Goal: Task Accomplishment & Management: Manage account settings

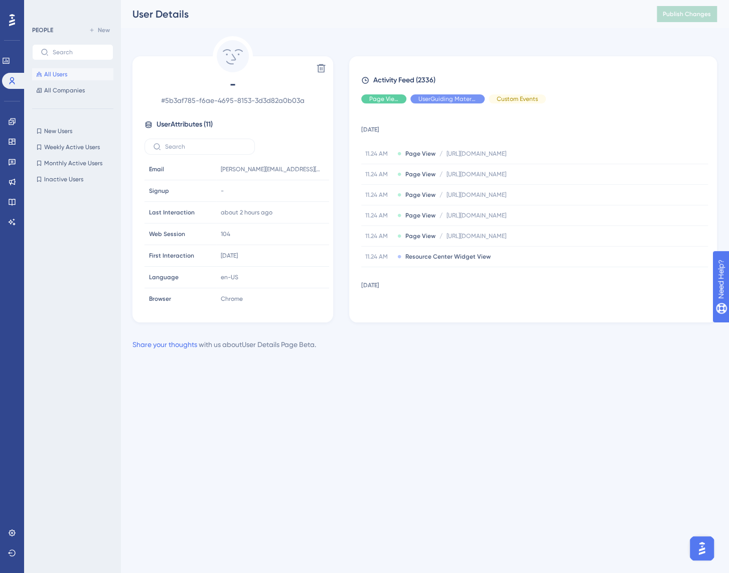
click at [366, 32] on div "Performance Users Engagement Widgets Feedback Product Updates Knowledge Base AI…" at bounding box center [424, 183] width 609 height 366
click at [12, 82] on icon at bounding box center [13, 80] width 6 height 7
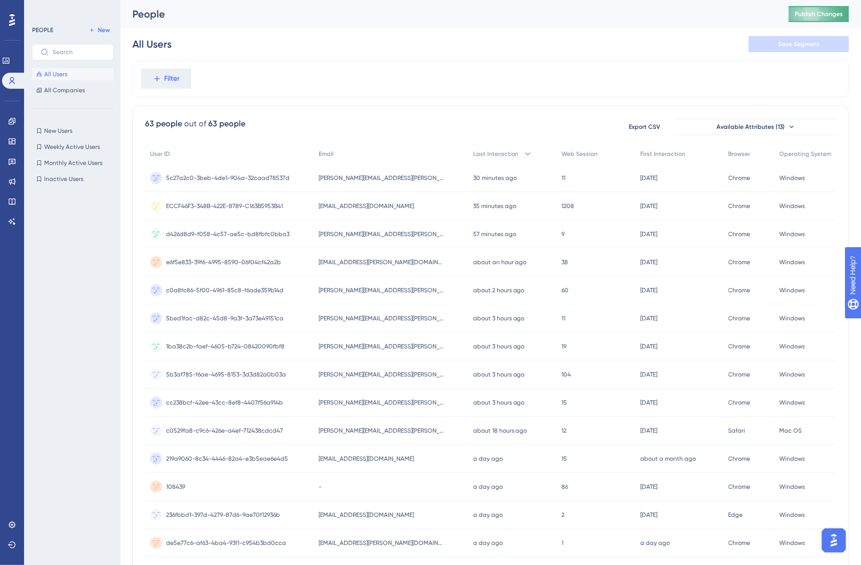
click at [729, 21] on button "Publish Changes" at bounding box center [819, 14] width 60 height 16
click at [239, 178] on span "5c27a2c0-3beb-4de1-904a-32caad78537d" at bounding box center [227, 178] width 123 height 8
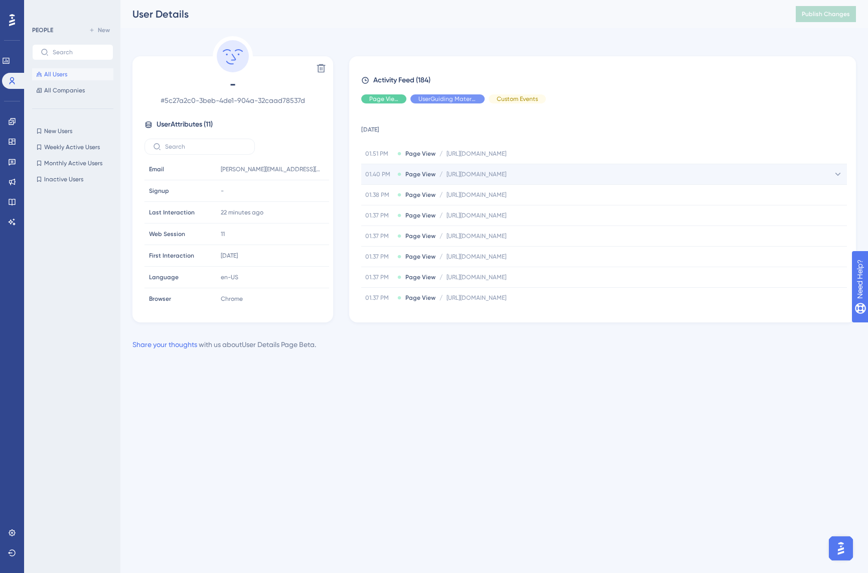
click at [506, 175] on span "[URL][DOMAIN_NAME]" at bounding box center [477, 174] width 60 height 8
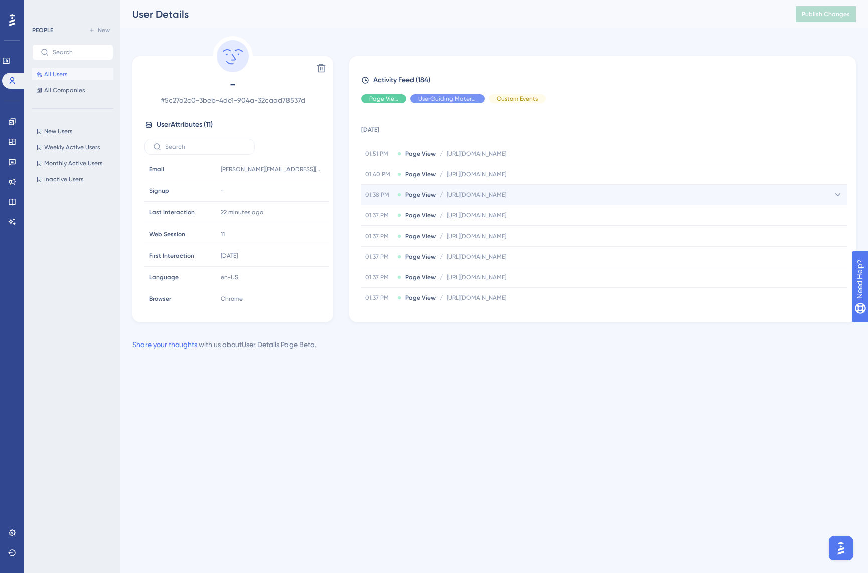
click at [506, 193] on span "[URL][DOMAIN_NAME]" at bounding box center [477, 195] width 60 height 8
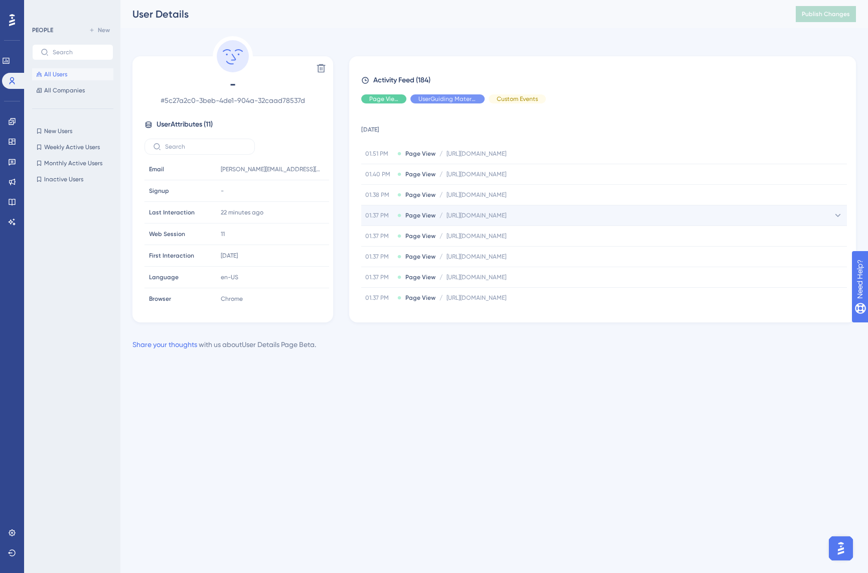
click at [506, 213] on span "[URL][DOMAIN_NAME]" at bounding box center [477, 215] width 60 height 8
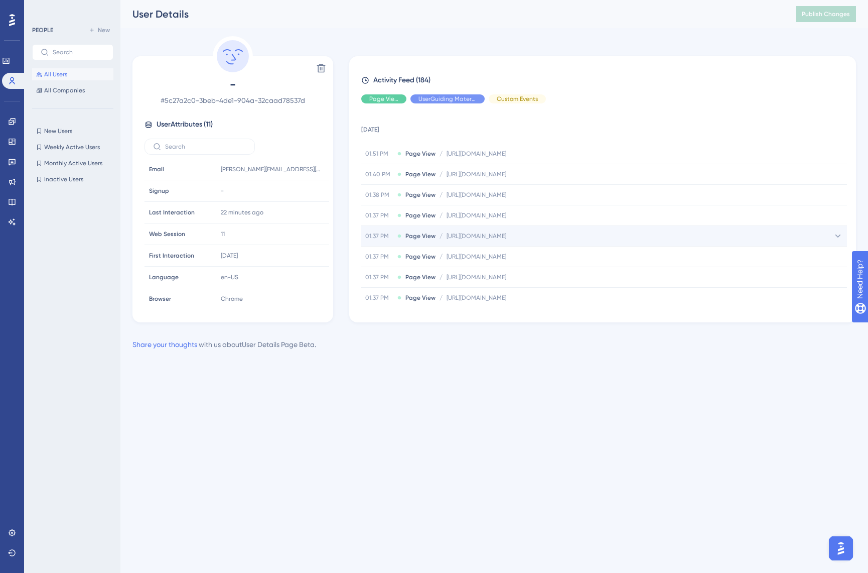
click at [506, 235] on span "[URL][DOMAIN_NAME]" at bounding box center [477, 236] width 60 height 8
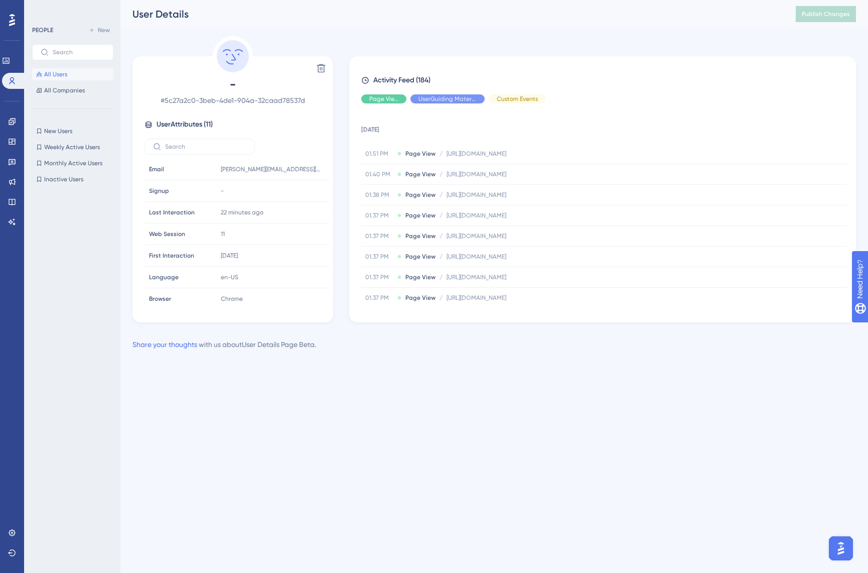
click at [404, 33] on div "Performance Users Engagement Widgets Feedback Product Updates Knowledge Base AI…" at bounding box center [494, 183] width 748 height 366
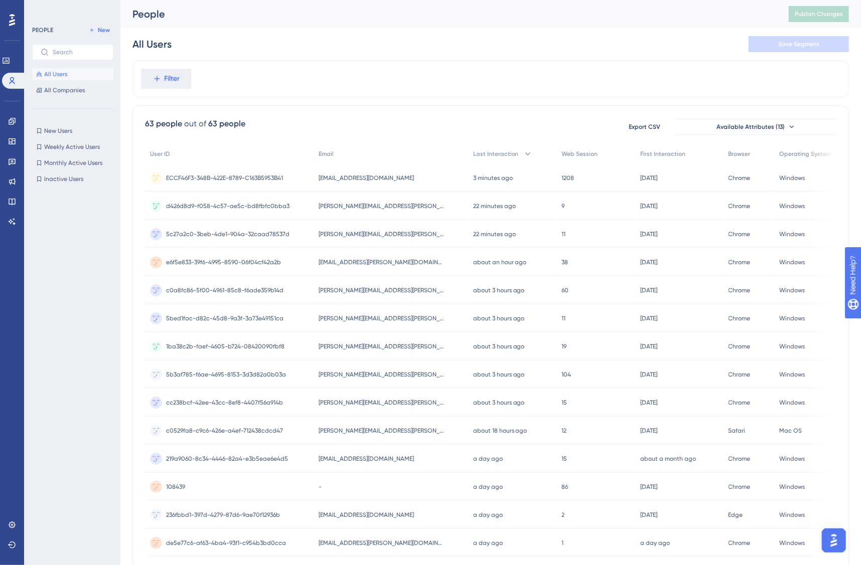
click at [255, 10] on div "People" at bounding box center [447, 14] width 631 height 14
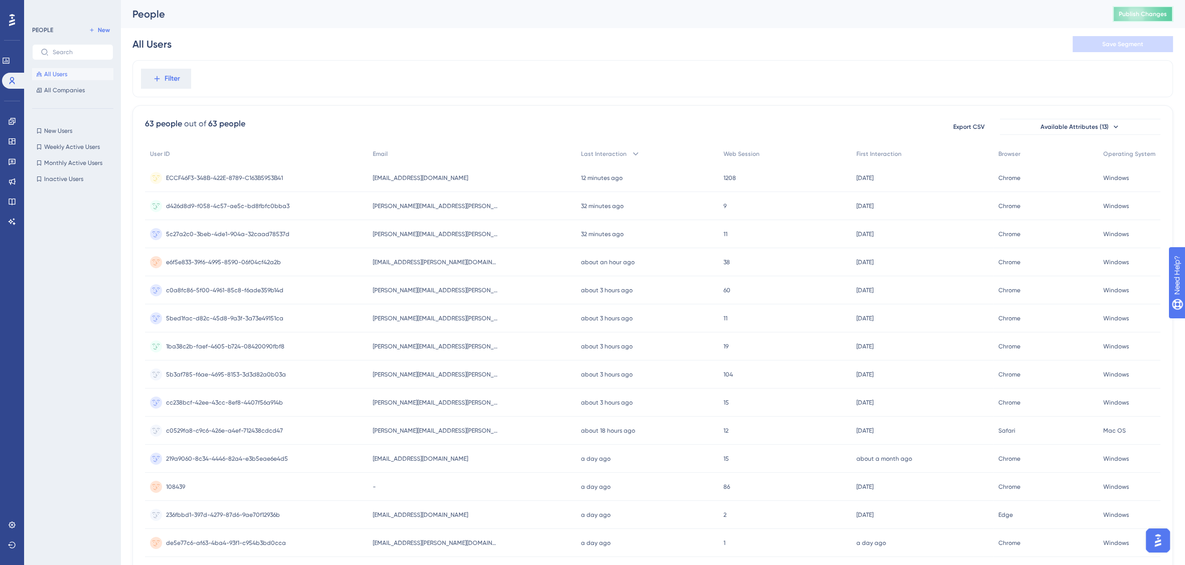
click at [729, 9] on button "Publish Changes" at bounding box center [1143, 14] width 60 height 16
click at [237, 203] on span "d426d8d9-f058-4c57-ae5c-bd8fbfc0bba3" at bounding box center [227, 206] width 123 height 8
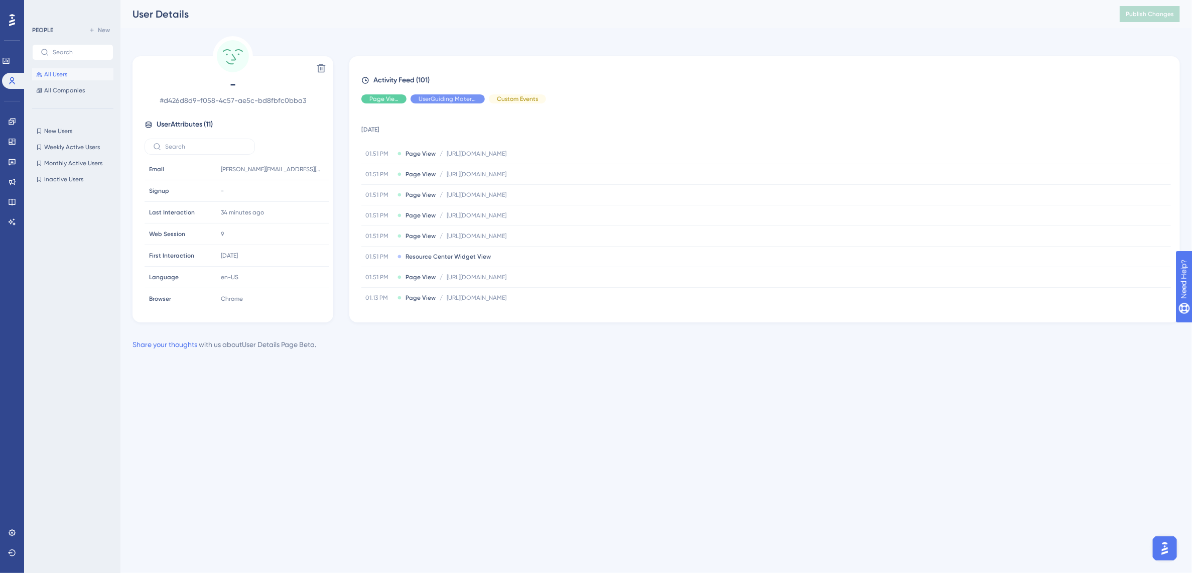
click at [436, 40] on div "Delete - # d426d8d9-f058-4c57-ae5c-bd8fbfc0bba3 User Attributes ( 11 ) Email Em…" at bounding box center [655, 179] width 1047 height 286
click at [425, 31] on div "Performance Users Engagement Widgets Feedback Product Updates Knowledge Base AI…" at bounding box center [655, 183] width 1071 height 366
drag, startPoint x: 53, startPoint y: 73, endPoint x: 325, endPoint y: 15, distance: 278.1
click at [53, 73] on span "All Users" at bounding box center [55, 74] width 23 height 8
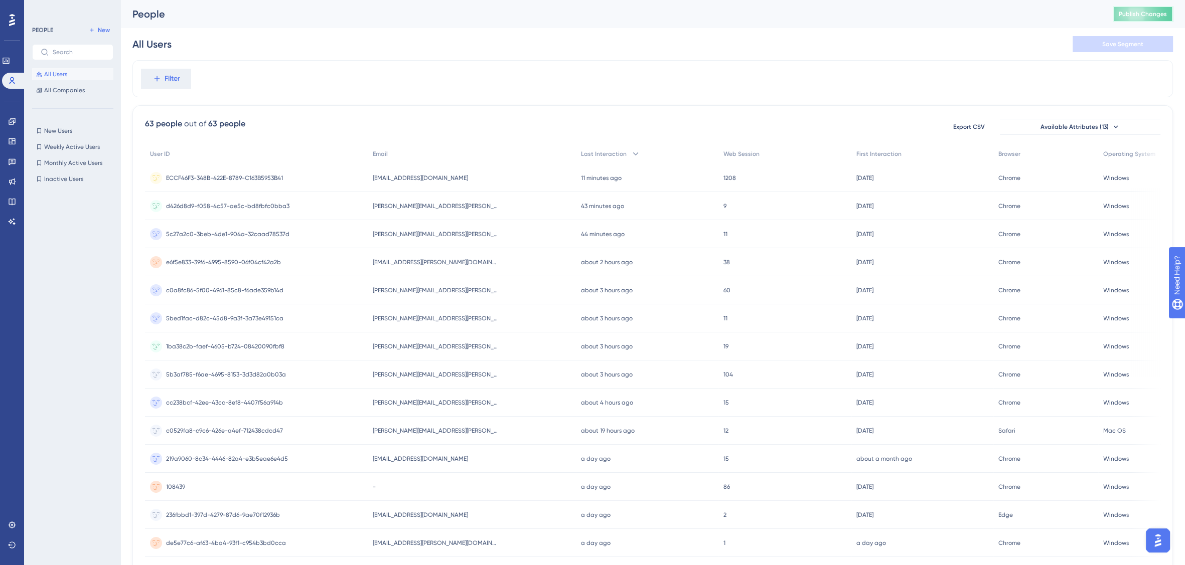
click at [729, 18] on span "Publish Changes" at bounding box center [1143, 14] width 48 height 8
click at [729, 38] on div "All Users Save Segment" at bounding box center [652, 44] width 1041 height 32
click at [729, 16] on span "Publish Changes" at bounding box center [1143, 14] width 48 height 8
click at [729, 14] on span "Publish Changes" at bounding box center [1143, 14] width 48 height 8
click at [729, 21] on button "Publish Changes" at bounding box center [1143, 14] width 60 height 16
